Goal: Transaction & Acquisition: Purchase product/service

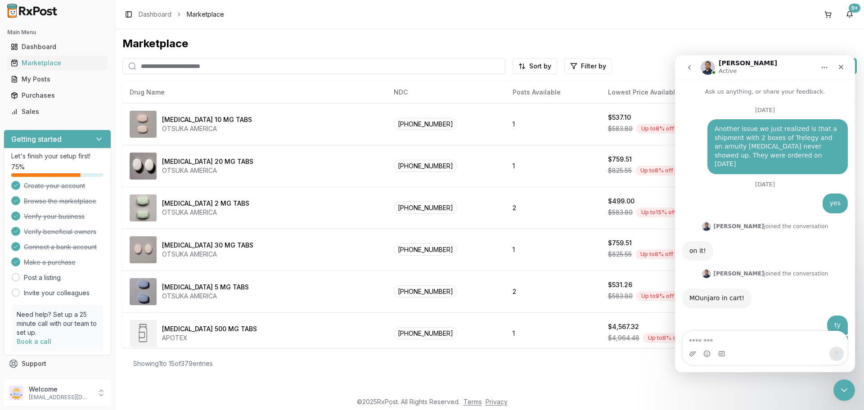
scroll to position [7052, 0]
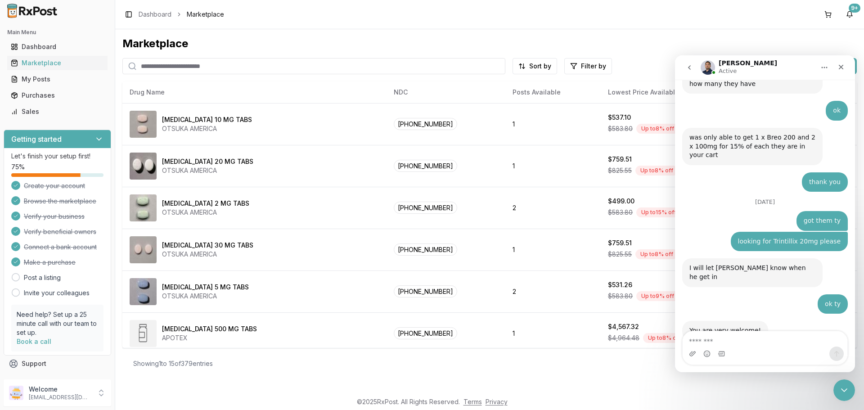
click at [718, 341] on textarea "Message…" at bounding box center [764, 338] width 165 height 15
type textarea "*******"
click at [833, 355] on icon "Send a message…" at bounding box center [836, 353] width 7 height 7
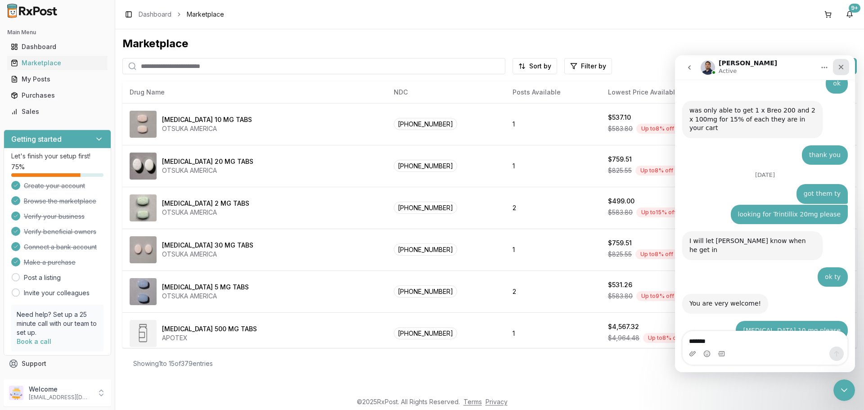
click at [842, 68] on icon "Close" at bounding box center [840, 67] width 5 height 5
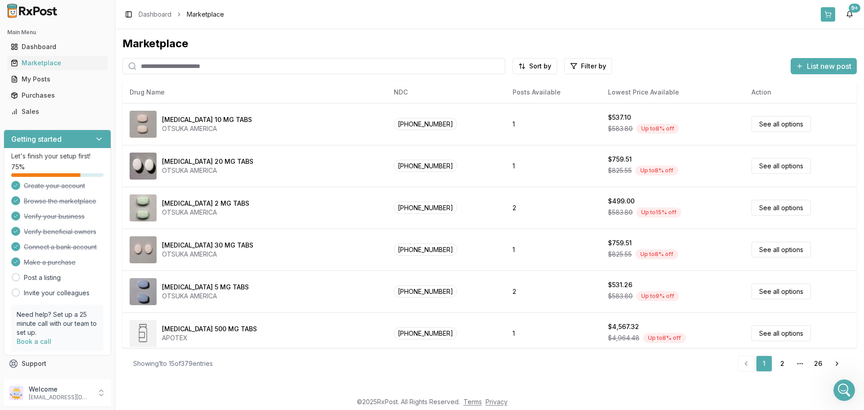
click at [826, 18] on button at bounding box center [827, 14] width 14 height 14
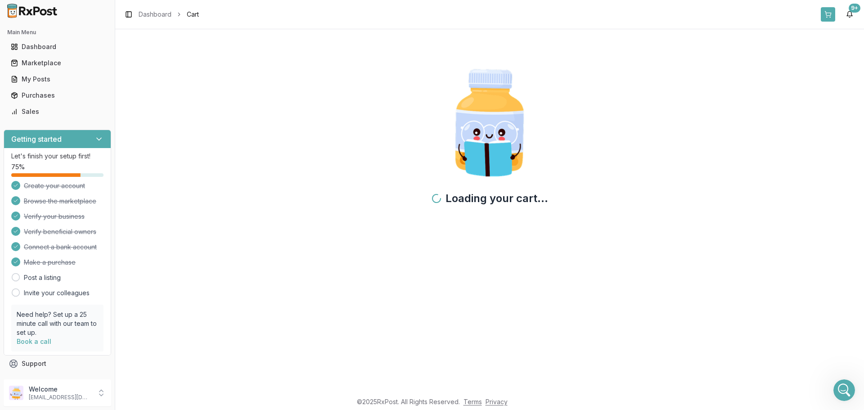
scroll to position [7079, 0]
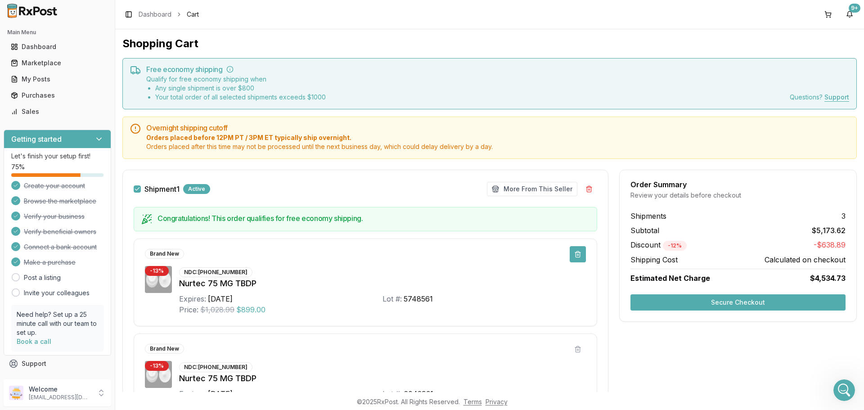
click at [574, 255] on button at bounding box center [577, 254] width 16 height 16
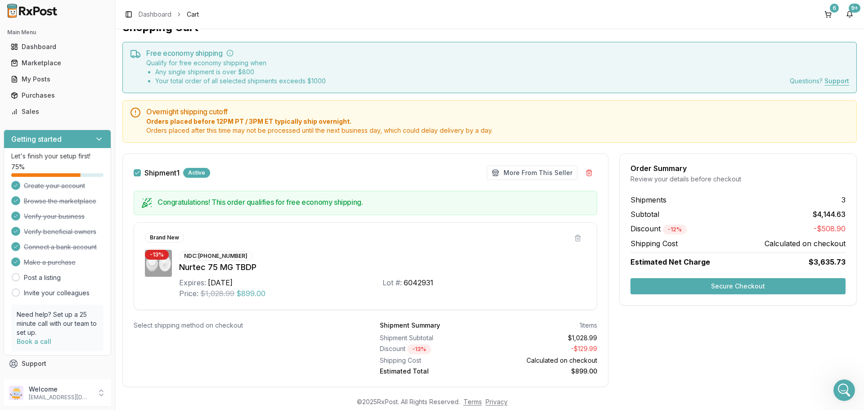
scroll to position [0, 0]
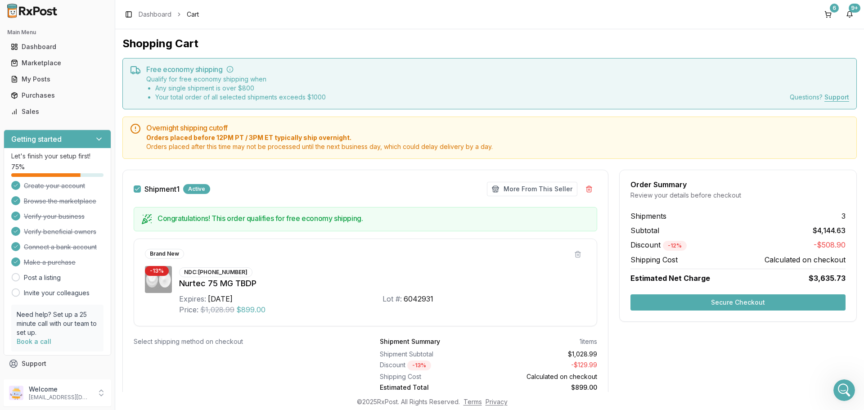
click at [751, 304] on button "Secure Checkout" at bounding box center [737, 302] width 215 height 16
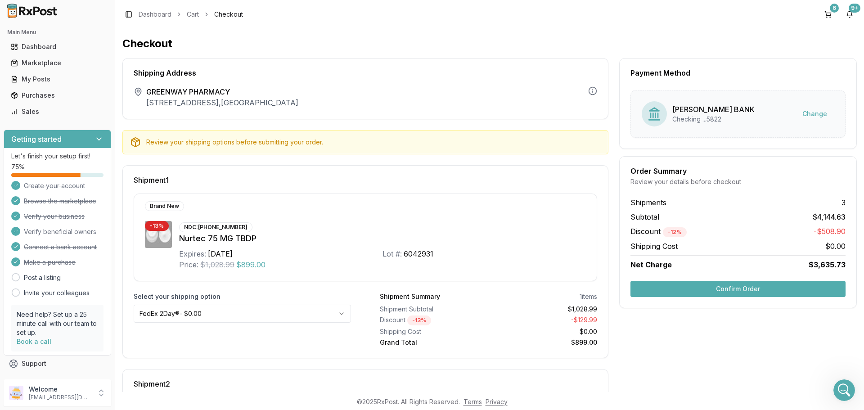
click at [727, 289] on button "Confirm Order" at bounding box center [737, 289] width 215 height 16
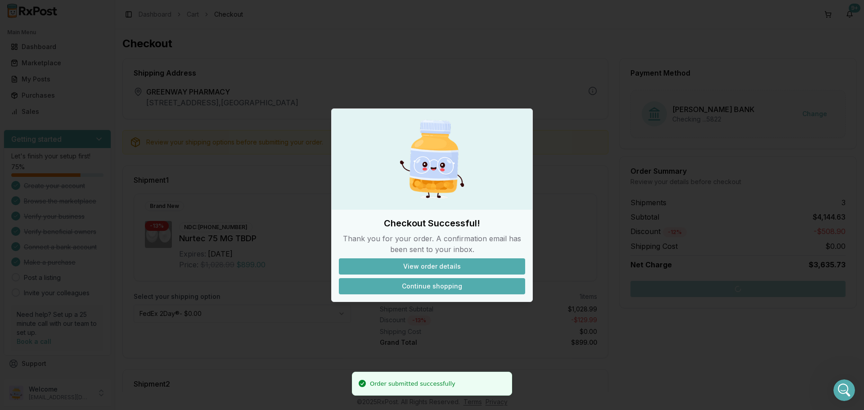
click at [436, 287] on button "Continue shopping" at bounding box center [432, 286] width 186 height 16
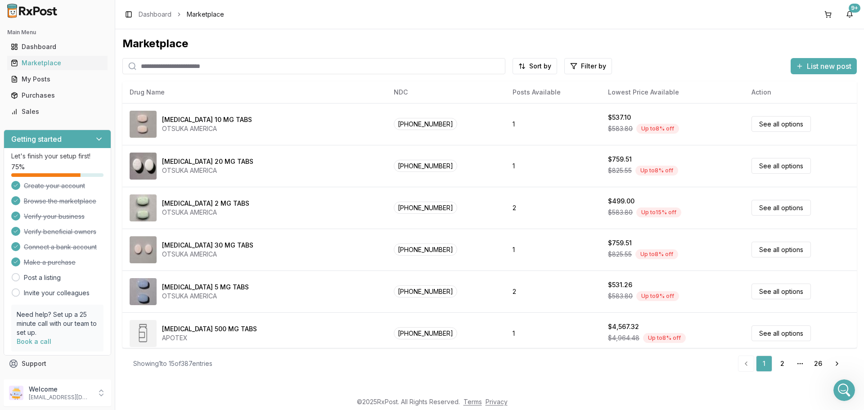
scroll to position [7079, 0]
click at [826, 11] on button at bounding box center [827, 14] width 14 height 14
